Goal: Task Accomplishment & Management: Complete application form

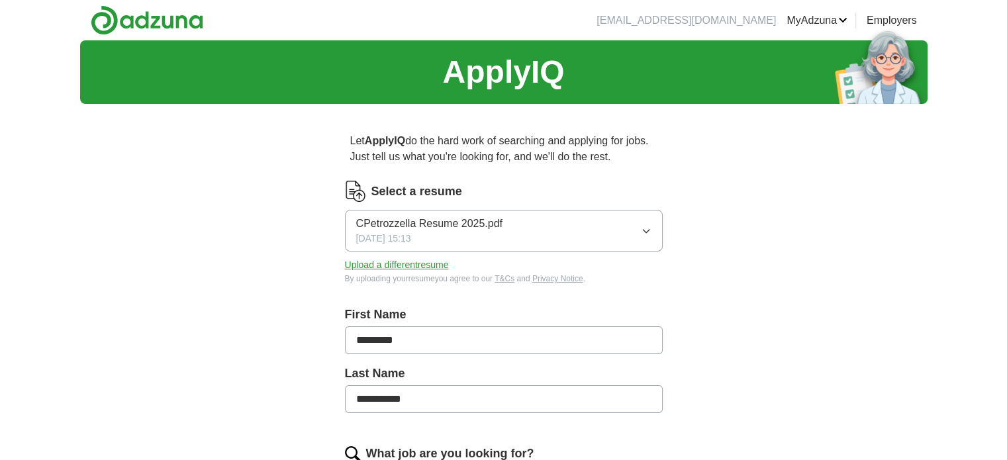
click at [646, 227] on icon "button" at bounding box center [646, 231] width 11 height 11
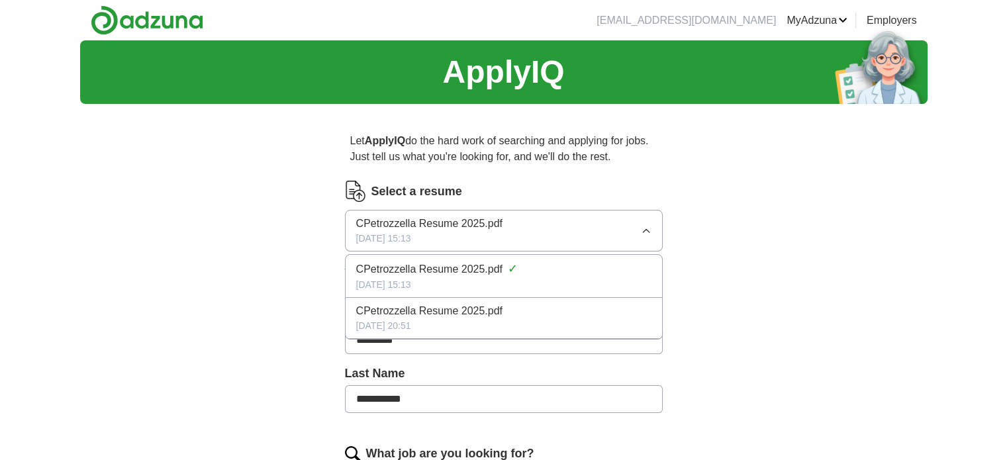
click at [646, 227] on icon "button" at bounding box center [646, 231] width 11 height 11
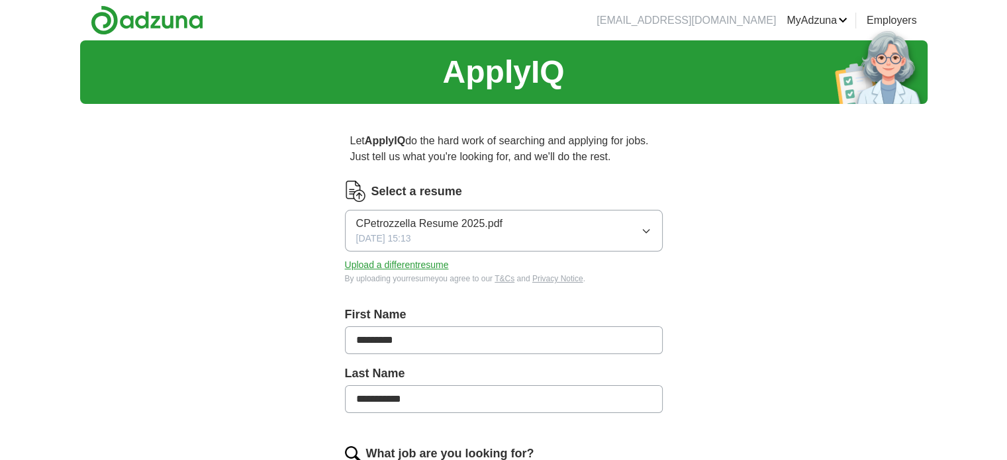
click at [395, 269] on button "Upload a different resume" at bounding box center [397, 265] width 104 height 14
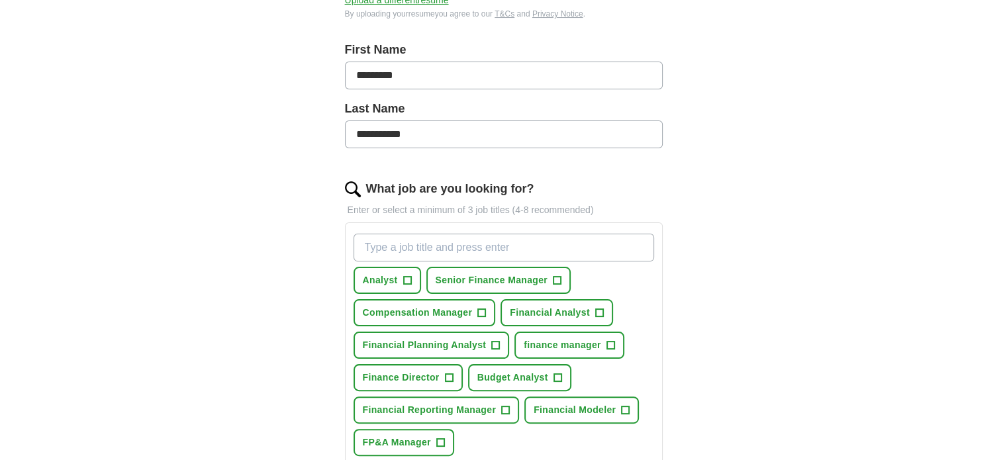
scroll to position [331, 0]
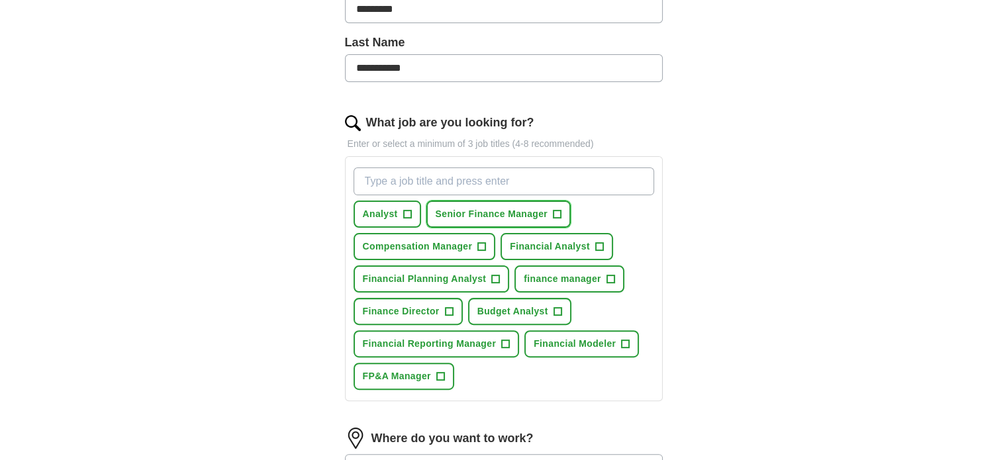
click at [557, 211] on span "+" at bounding box center [557, 214] width 8 height 11
click at [596, 242] on span "+" at bounding box center [599, 247] width 8 height 11
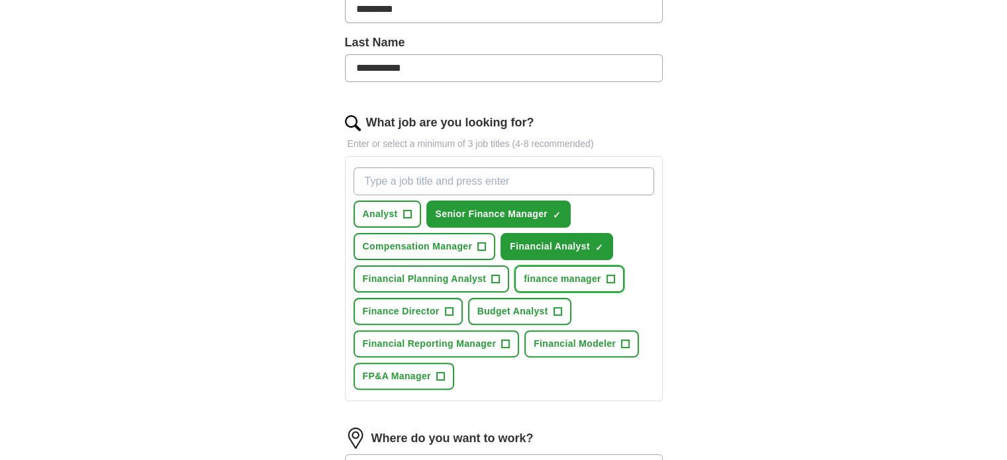
click at [614, 276] on button "finance manager +" at bounding box center [569, 278] width 110 height 27
click at [497, 276] on span "+" at bounding box center [496, 279] width 8 height 11
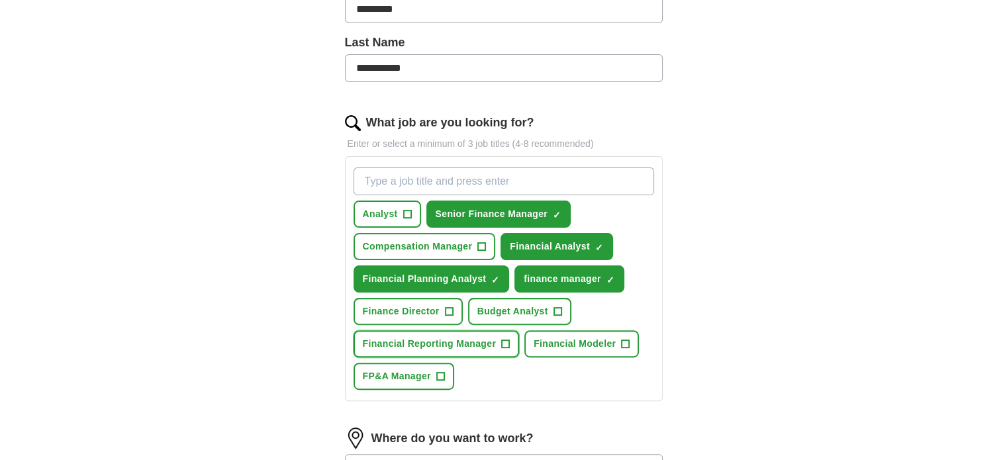
click at [510, 344] on button "Financial Reporting Manager +" at bounding box center [437, 343] width 166 height 27
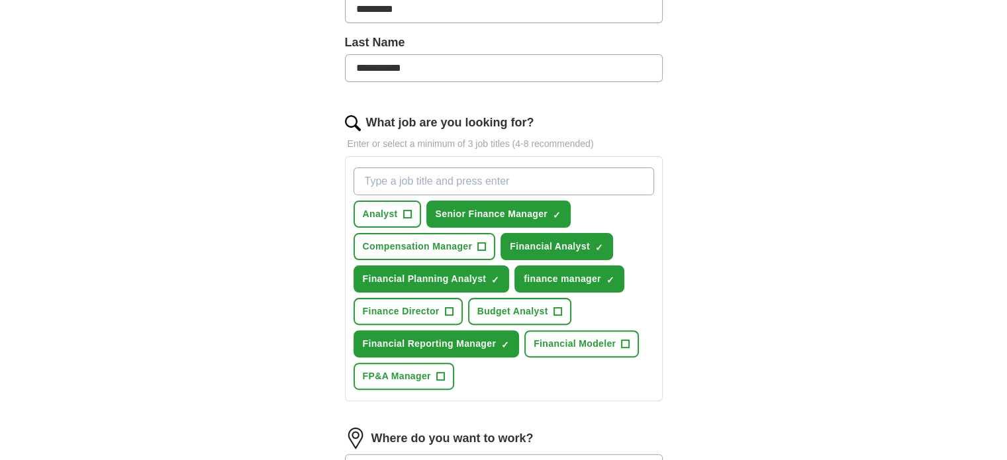
click at [373, 389] on div "Analyst + Senior Finance Manager ✓ × Compensation Manager + Financial Analyst ✓…" at bounding box center [504, 278] width 306 height 233
click at [376, 373] on span "FP&A Manager" at bounding box center [397, 376] width 68 height 14
click at [515, 317] on button "Budget Analyst +" at bounding box center [519, 311] width 103 height 27
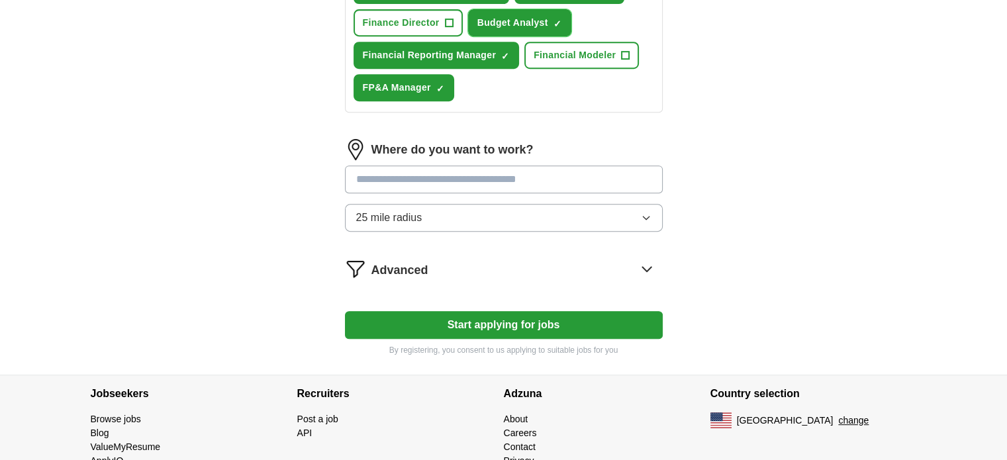
scroll to position [662, 0]
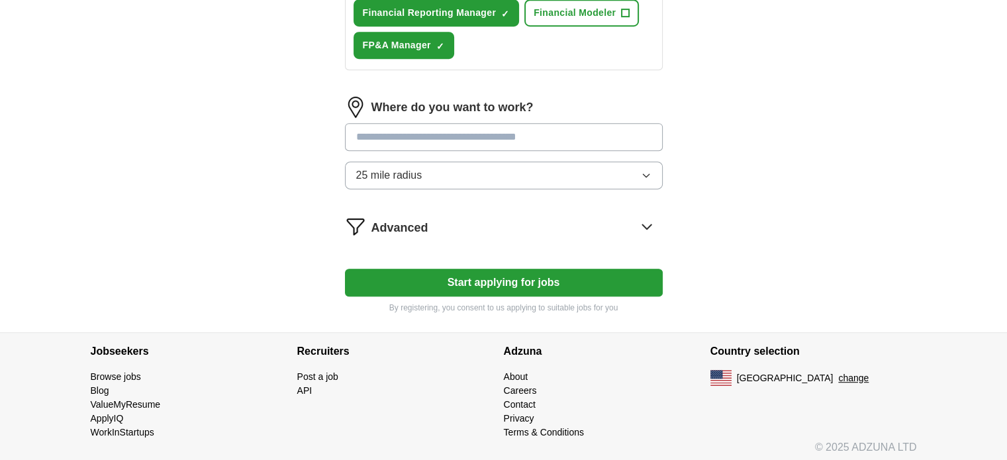
click at [487, 140] on input at bounding box center [504, 137] width 318 height 28
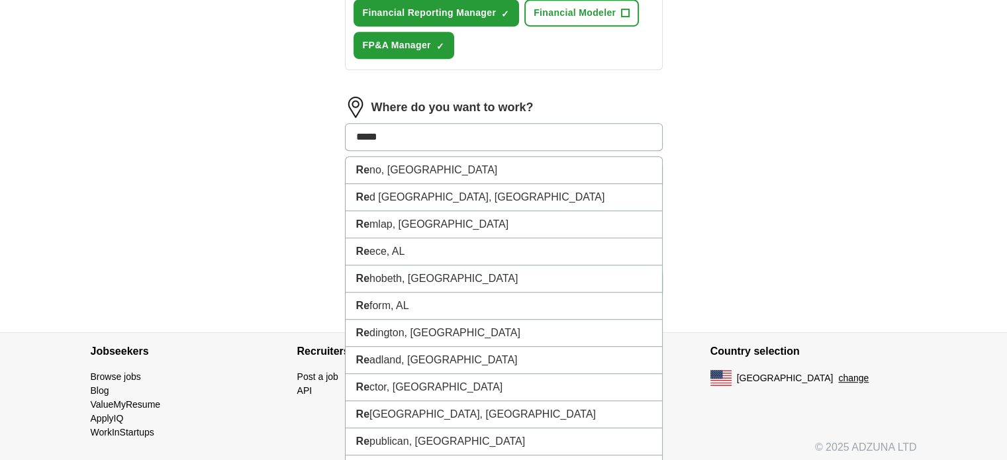
type input "******"
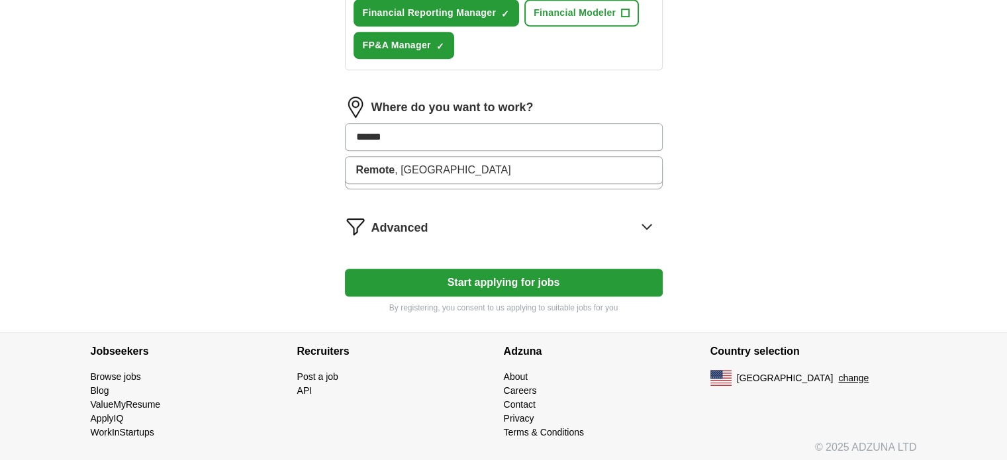
drag, startPoint x: 487, startPoint y: 140, endPoint x: 276, endPoint y: 130, distance: 211.4
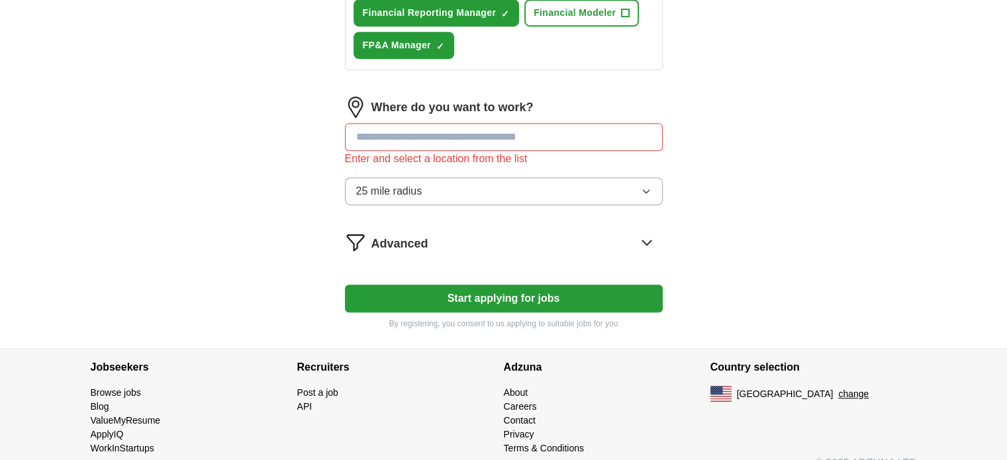
click at [641, 186] on icon "button" at bounding box center [646, 191] width 11 height 11
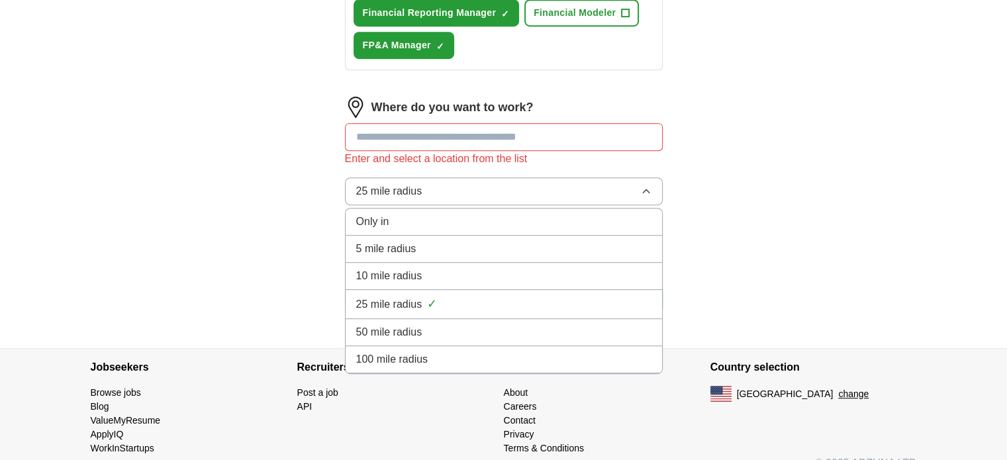
click at [633, 214] on div "Only in" at bounding box center [503, 222] width 295 height 16
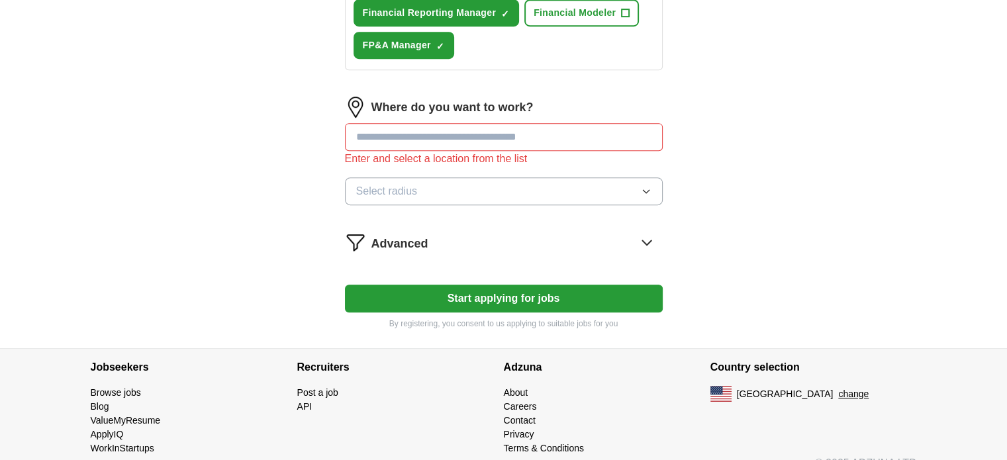
click at [556, 126] on input at bounding box center [504, 137] width 318 height 28
click at [649, 232] on icon at bounding box center [646, 242] width 21 height 21
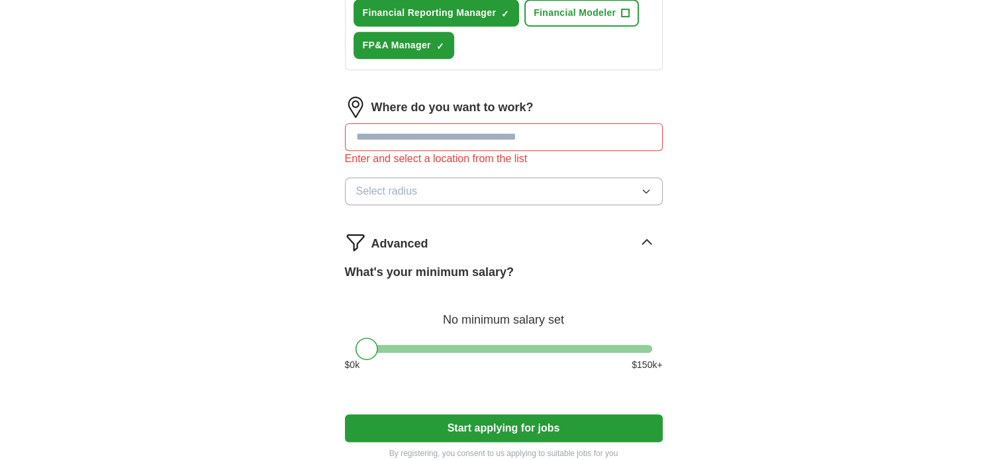
click at [495, 132] on input at bounding box center [504, 137] width 318 height 28
type input "******"
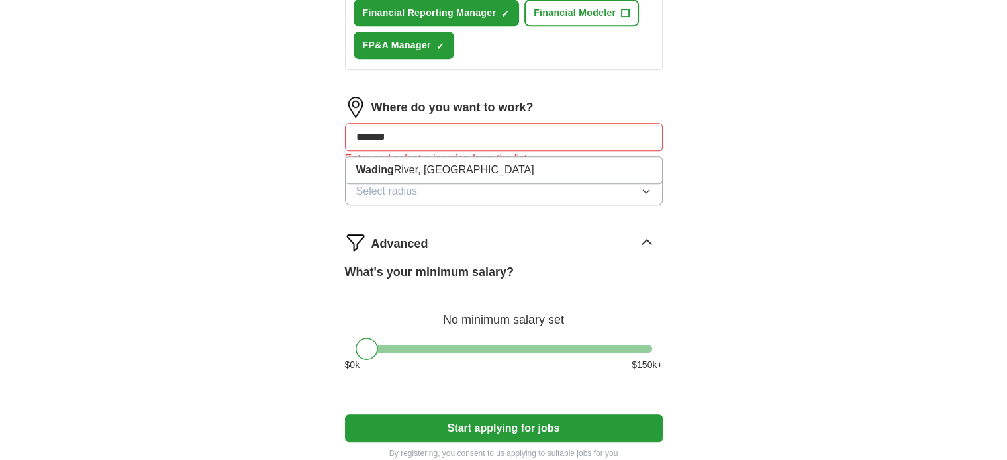
drag, startPoint x: 495, startPoint y: 132, endPoint x: 333, endPoint y: 154, distance: 163.7
